Goal: Check status

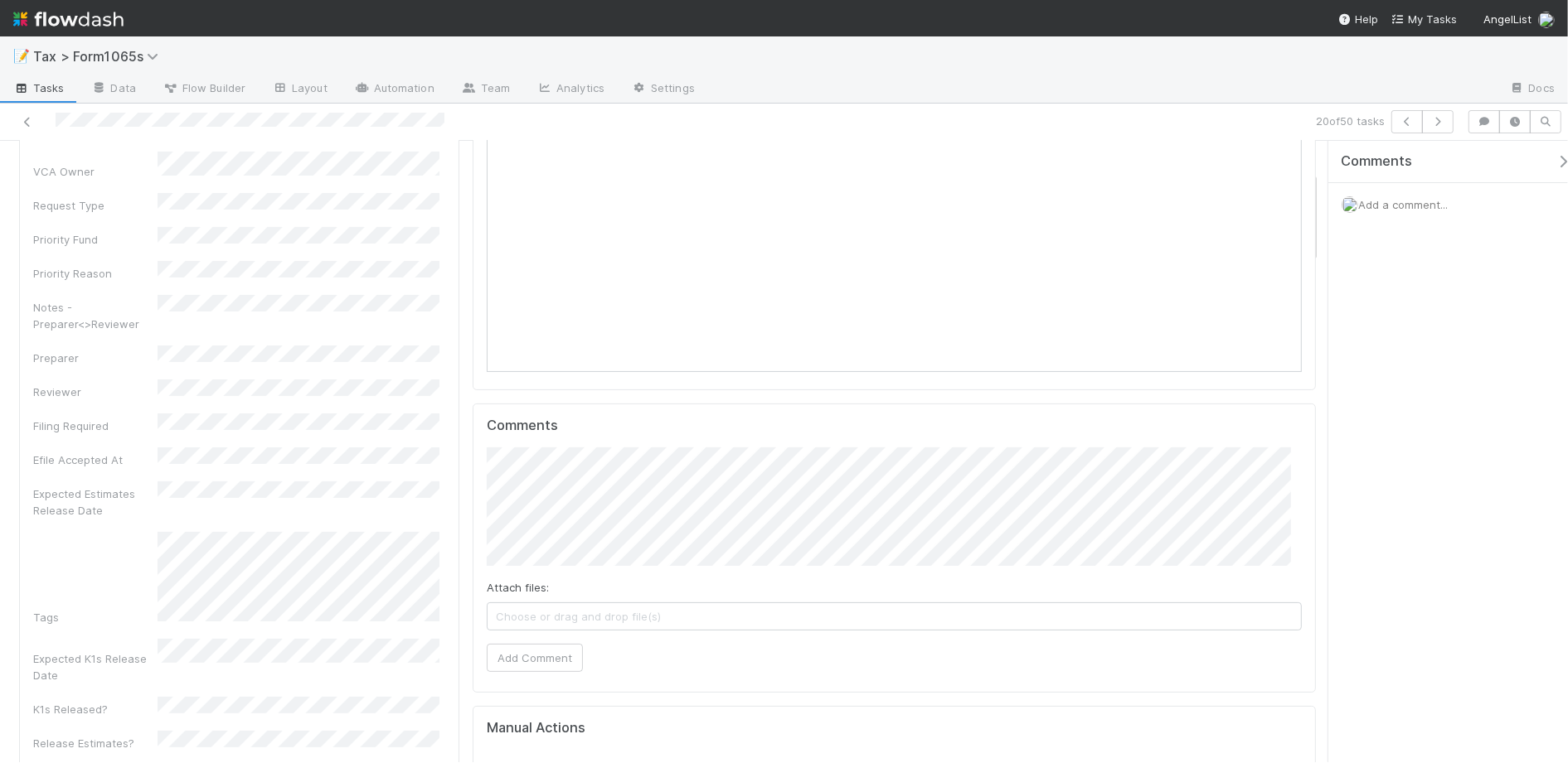
scroll to position [310, 0]
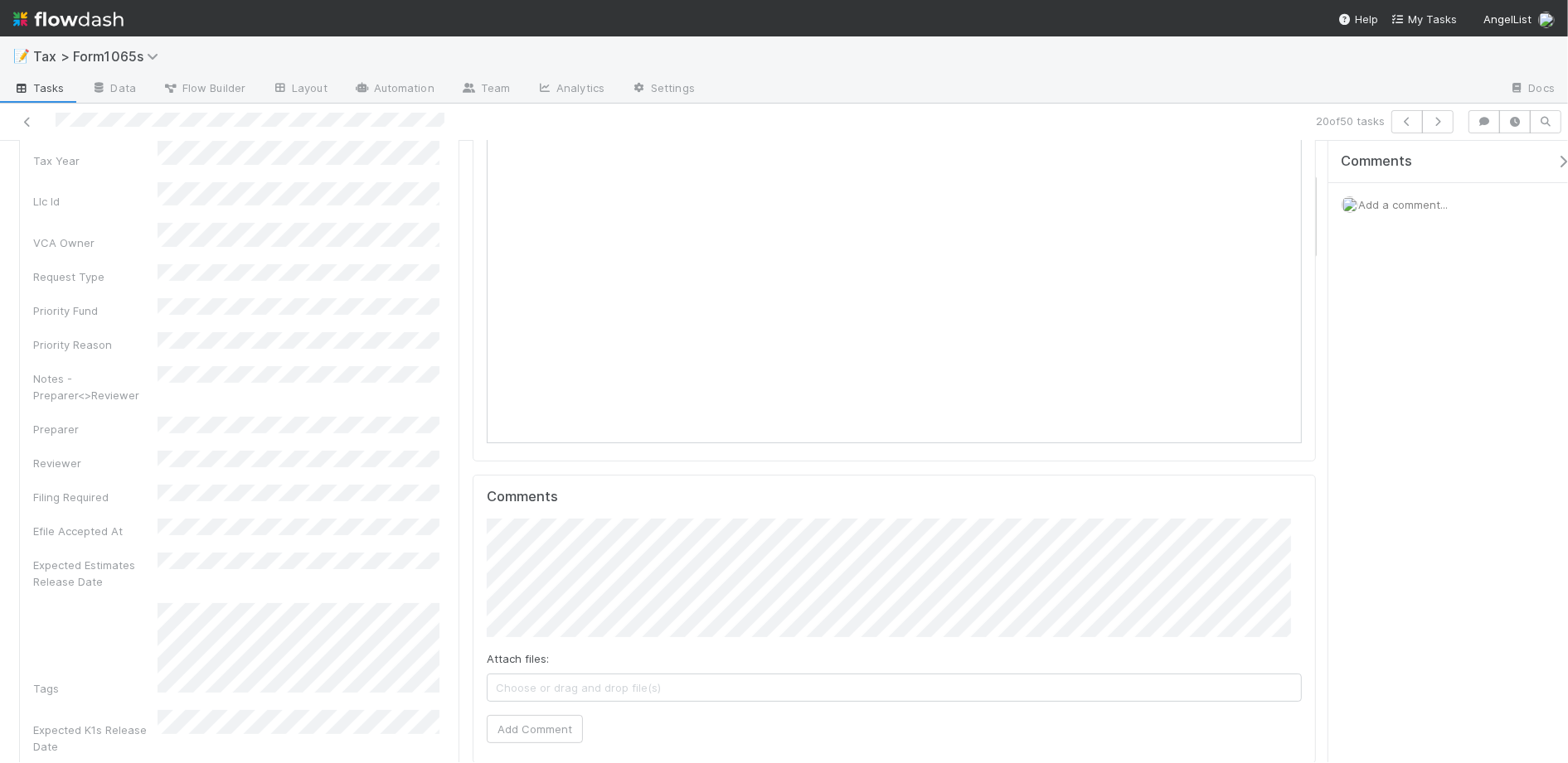
scroll to position [207, 0]
click at [560, 736] on button "Add Comment" at bounding box center [535, 726] width 97 height 28
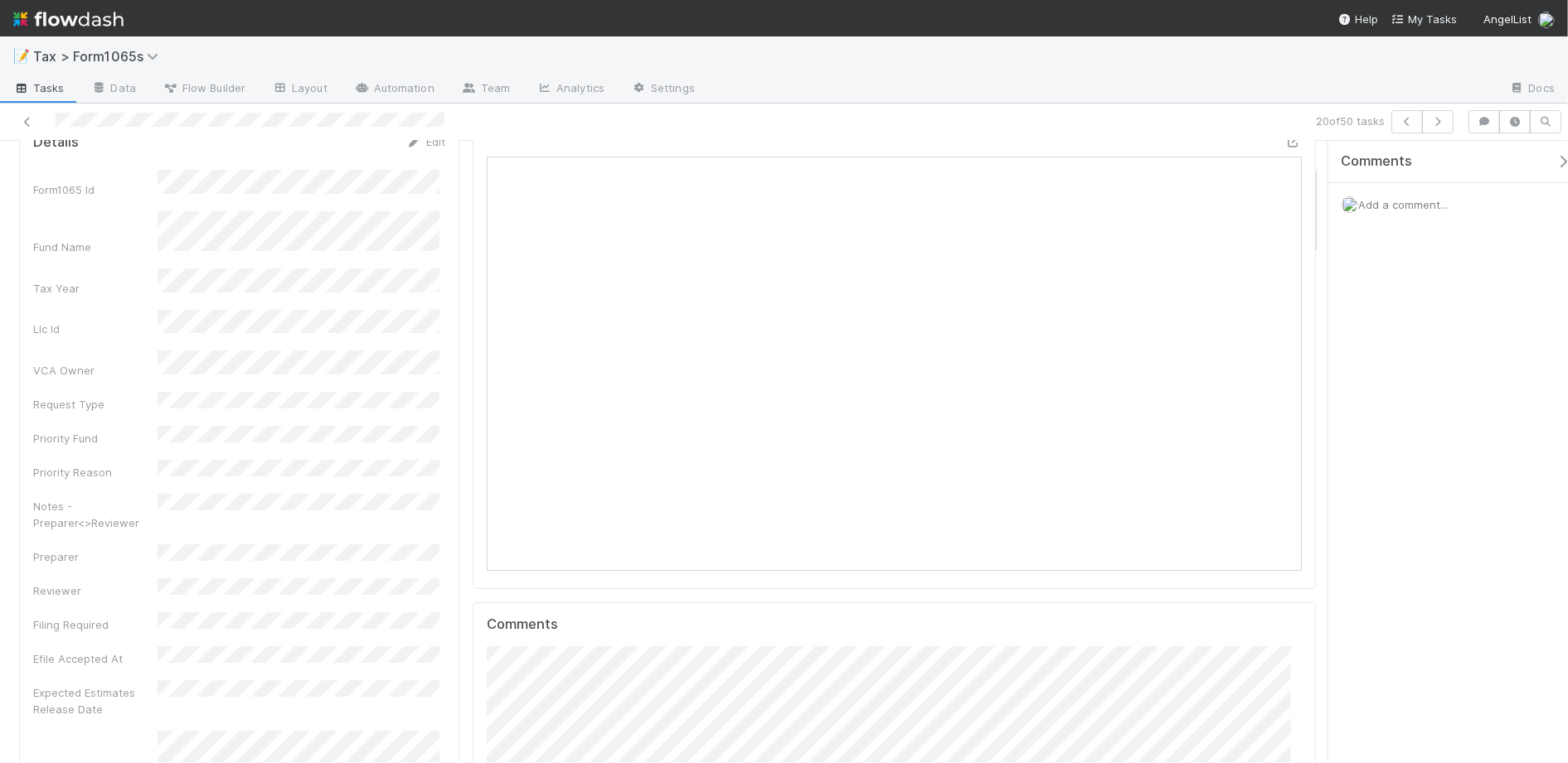
scroll to position [0, 0]
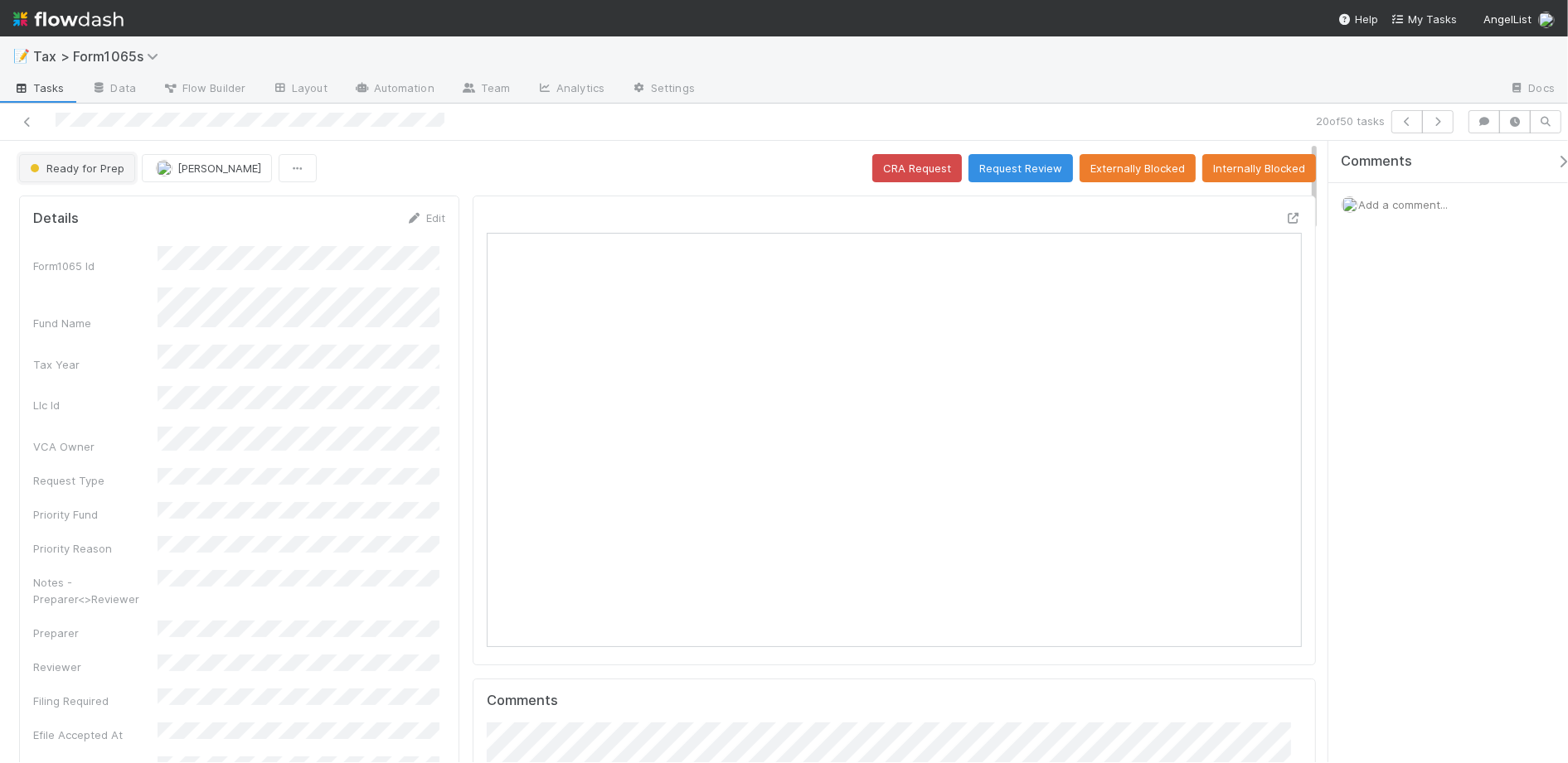
click at [96, 168] on span "Ready for Prep" at bounding box center [75, 168] width 98 height 13
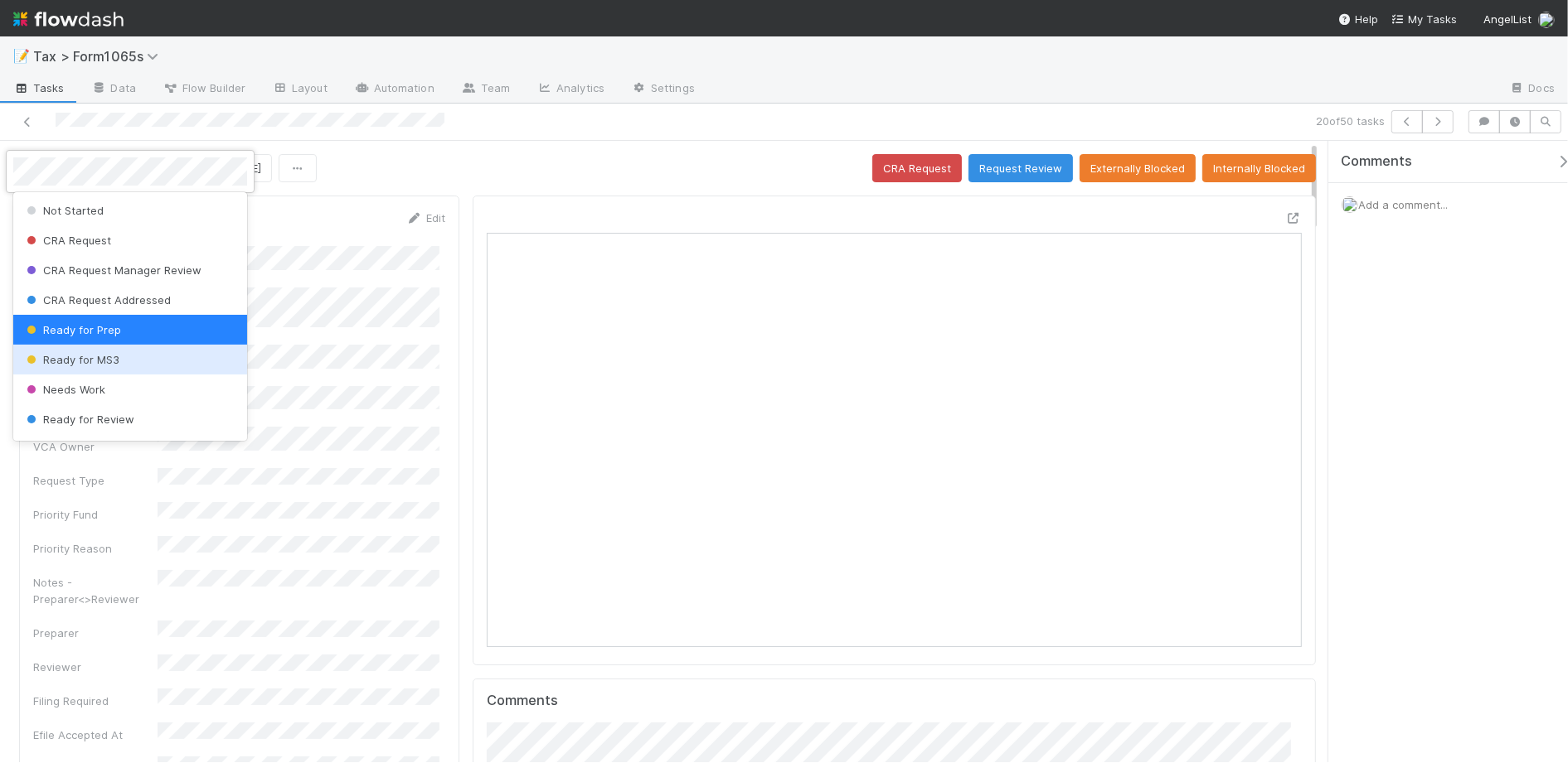
click at [132, 354] on div "Ready for MS3" at bounding box center [130, 360] width 234 height 30
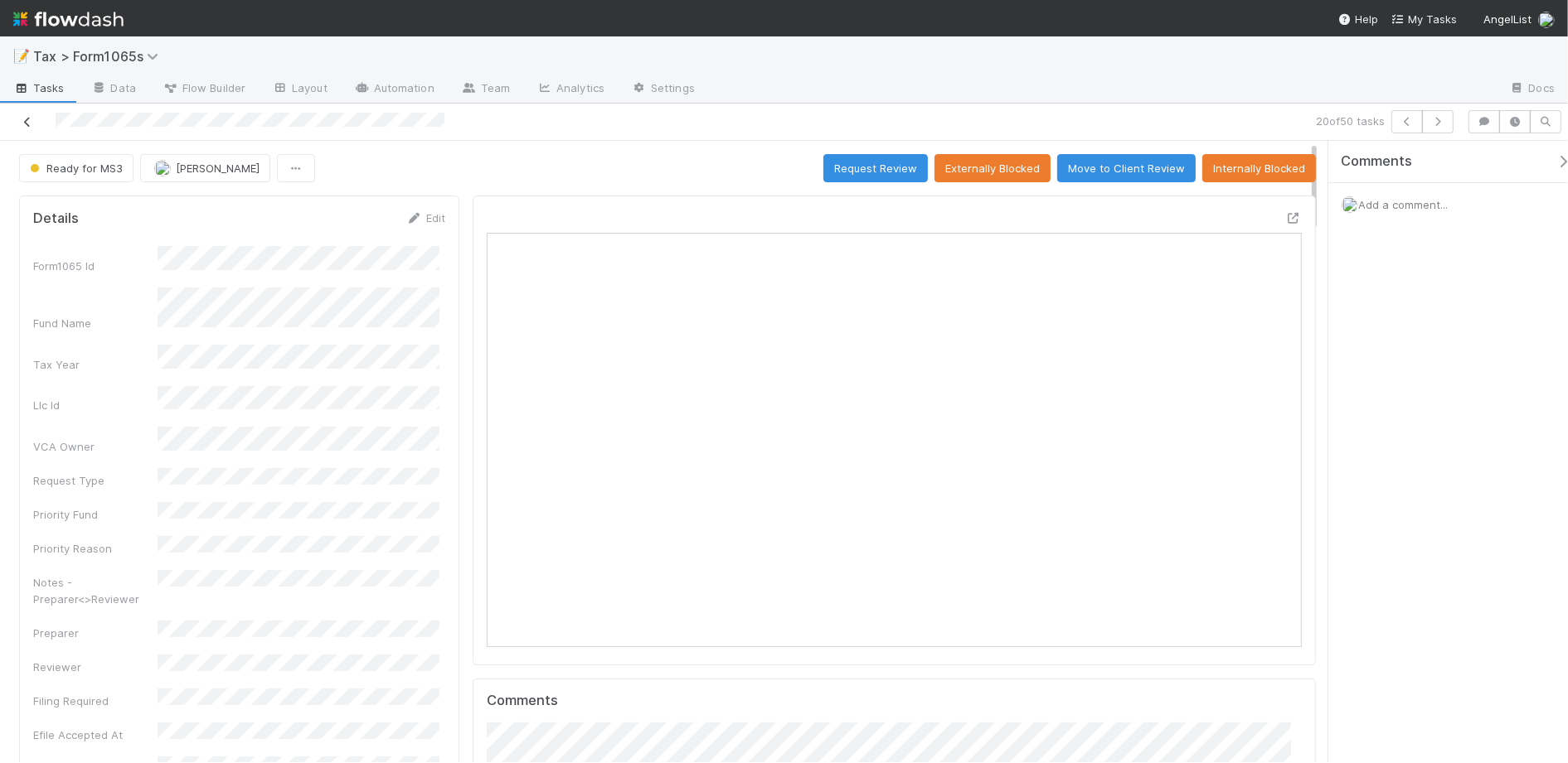
click at [25, 121] on icon at bounding box center [27, 122] width 17 height 11
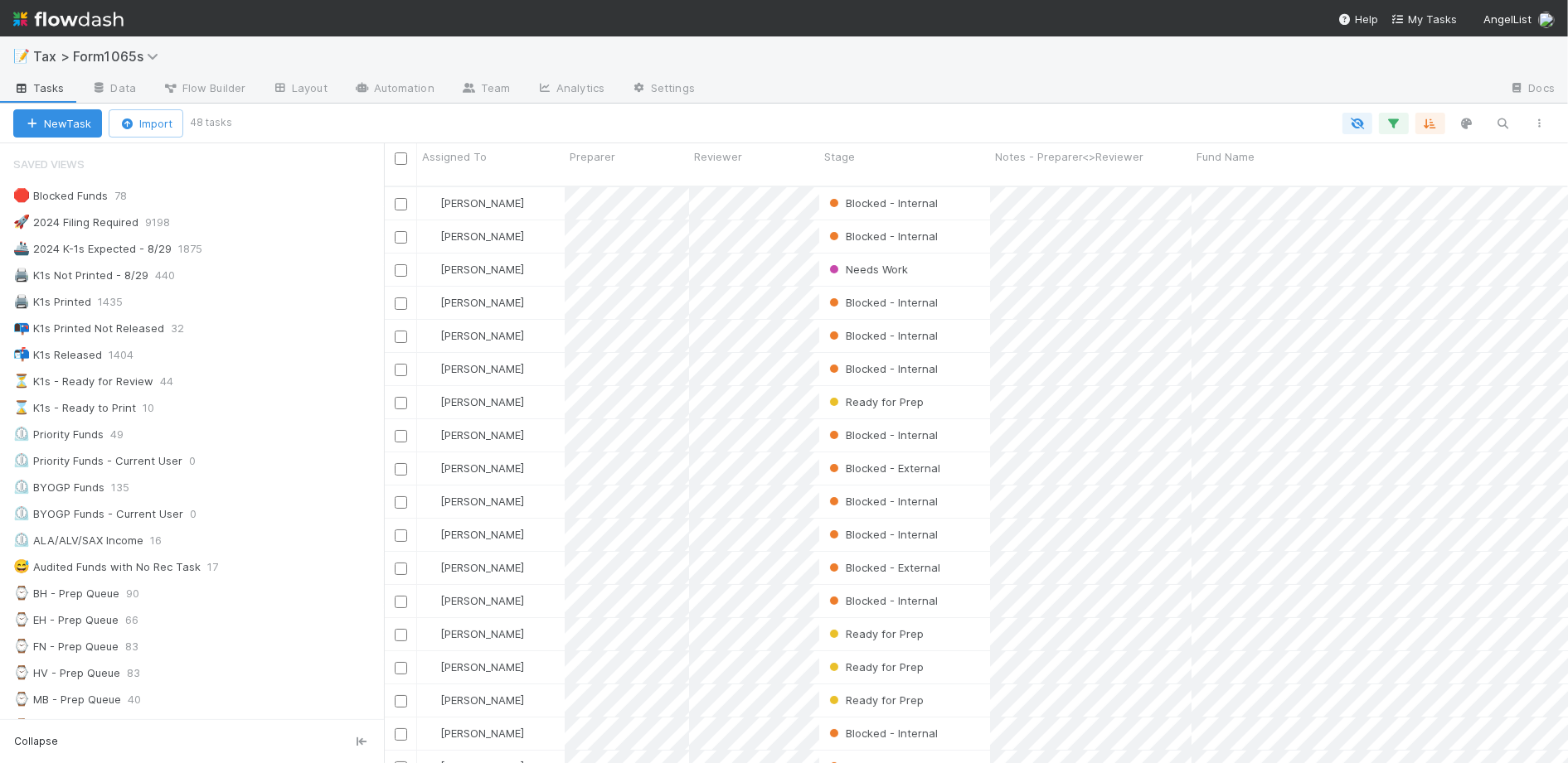
scroll to position [17, 15]
